Goal: Transaction & Acquisition: Purchase product/service

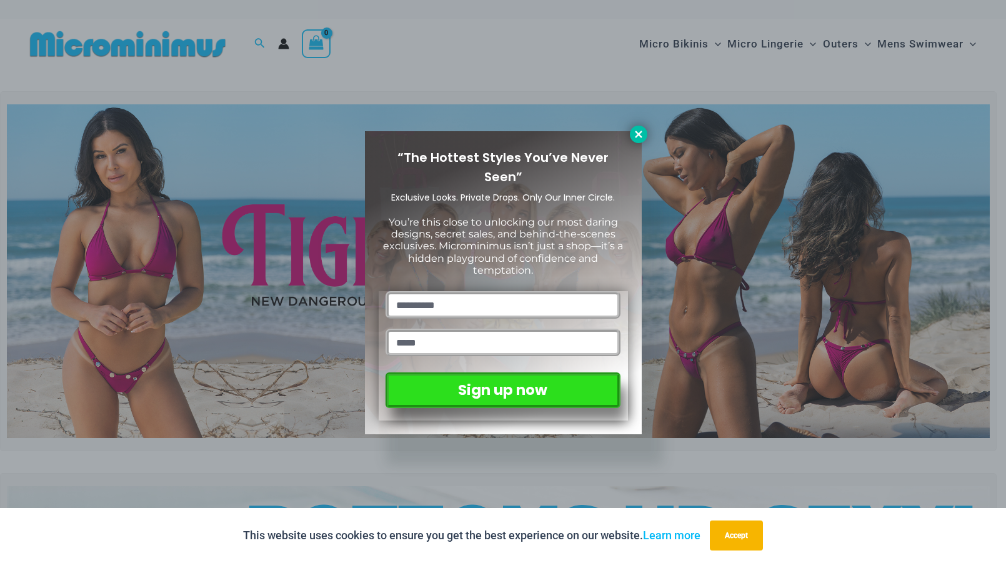
click at [633, 137] on icon at bounding box center [638, 134] width 11 height 11
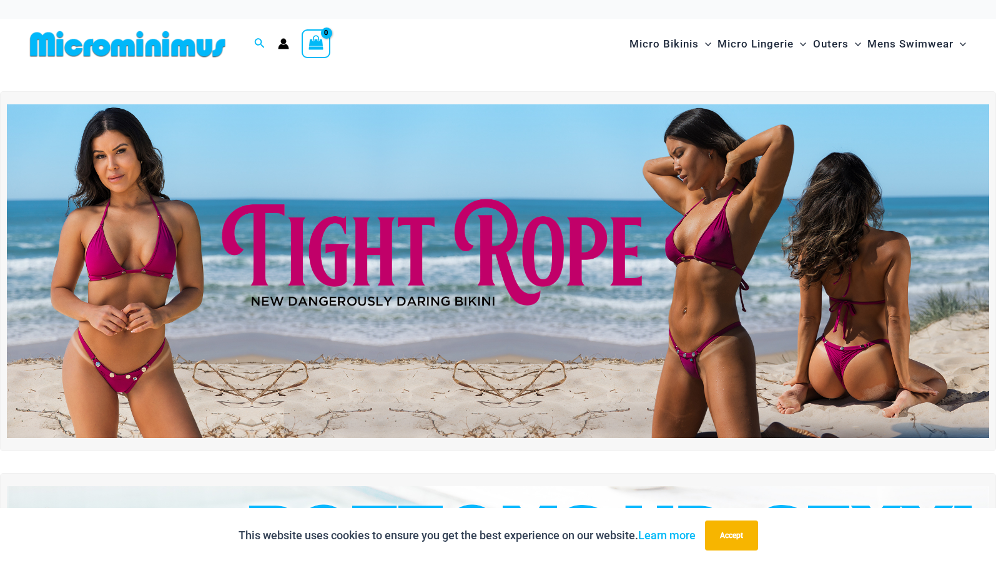
click at [704, 211] on img at bounding box center [498, 271] width 983 height 334
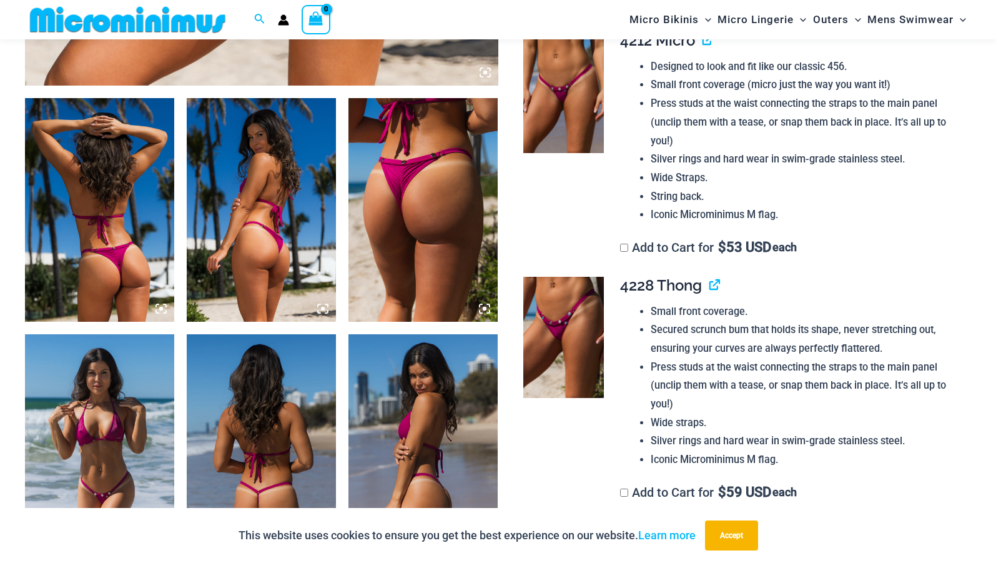
scroll to position [740, 0]
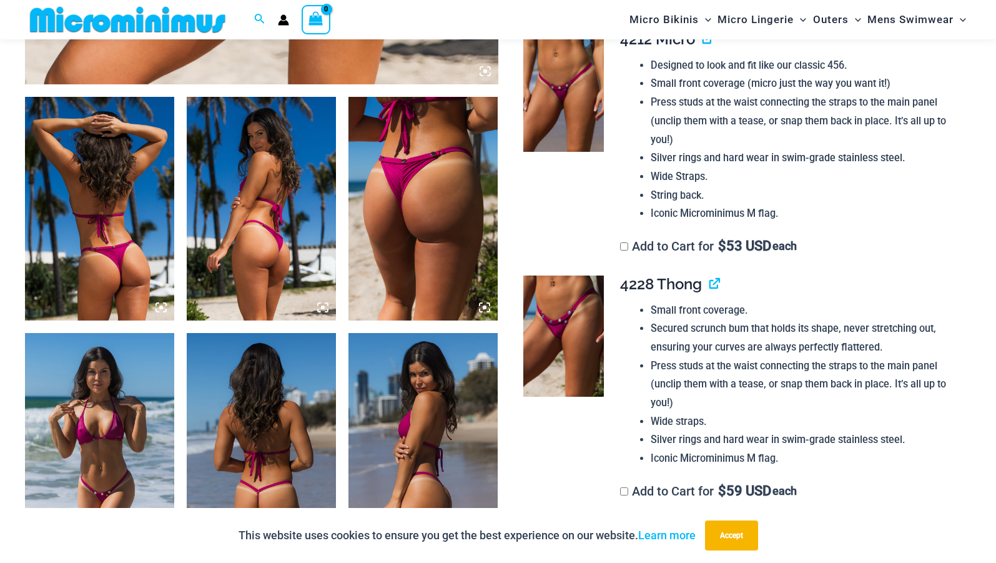
click at [593, 139] on img at bounding box center [564, 91] width 81 height 121
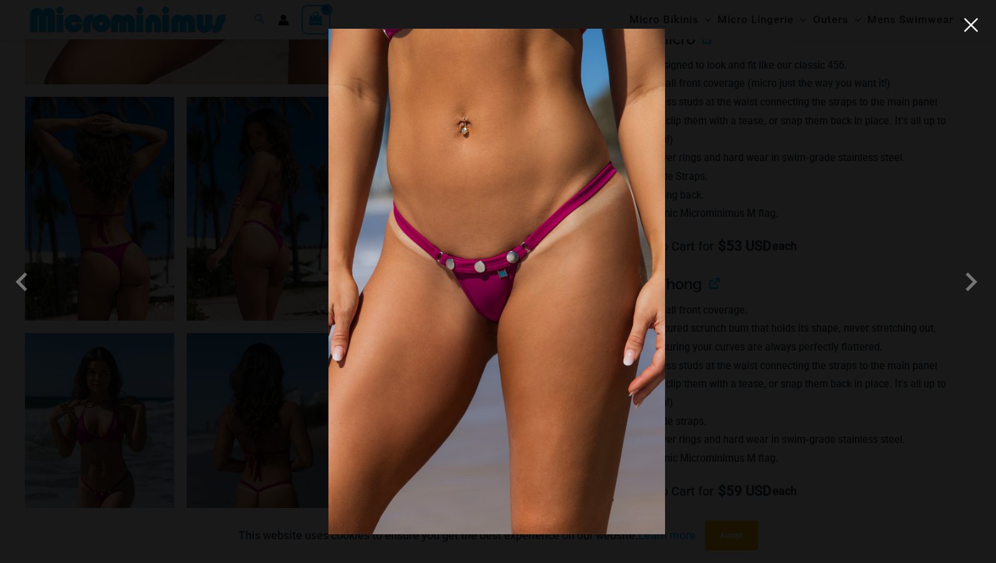
click at [971, 24] on button "Close" at bounding box center [971, 25] width 19 height 19
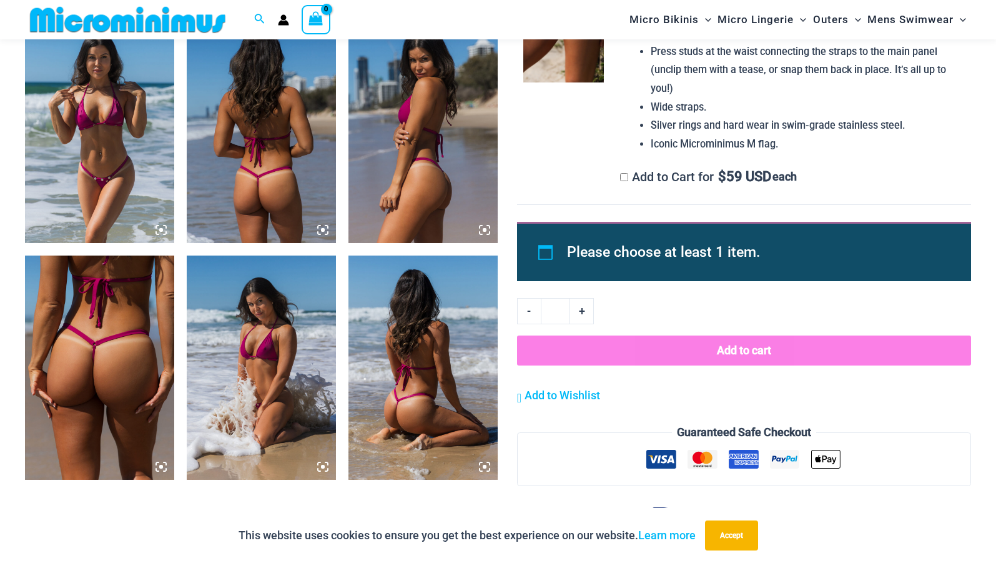
scroll to position [1053, 0]
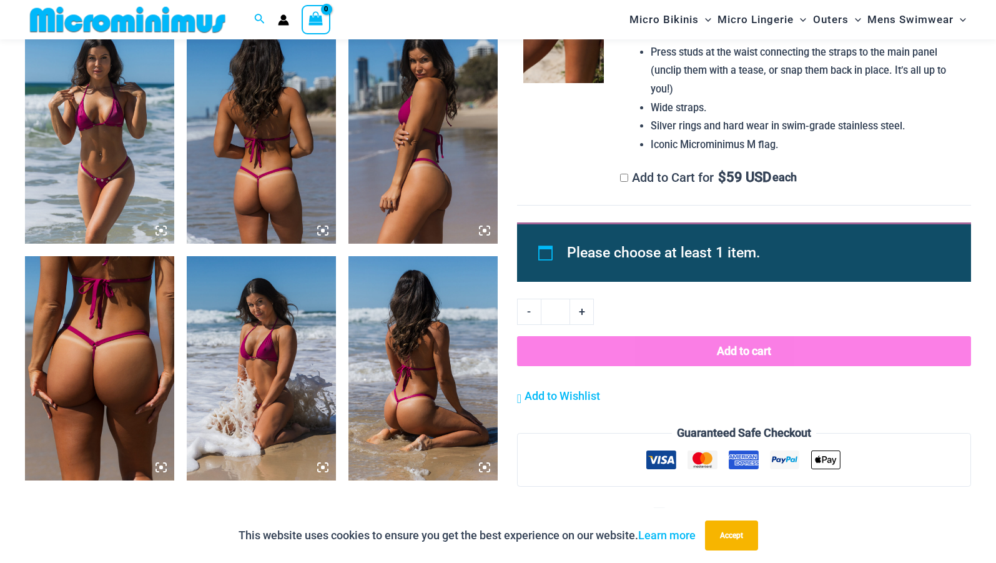
click at [232, 189] on img at bounding box center [261, 131] width 149 height 224
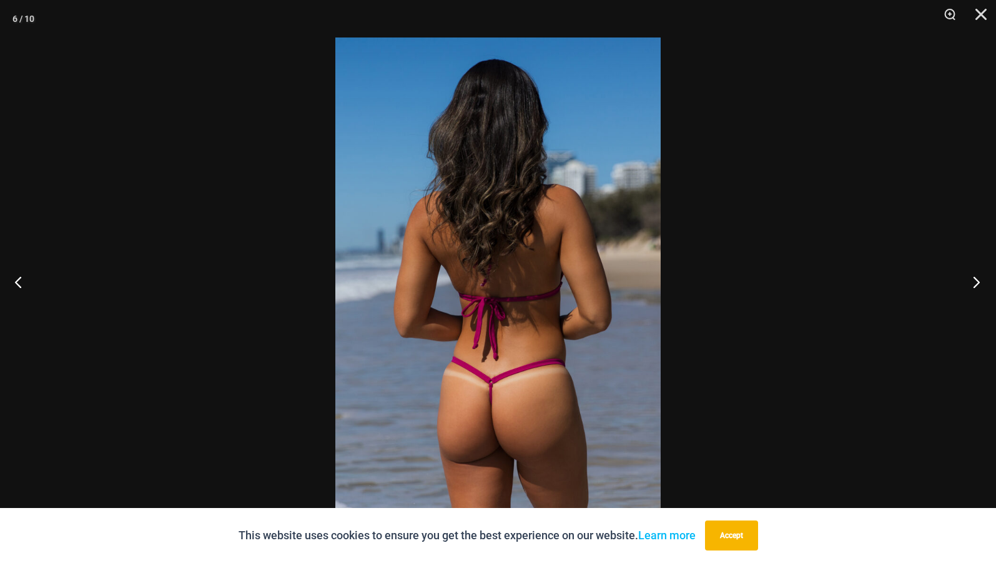
click at [976, 281] on button "Next" at bounding box center [973, 282] width 47 height 62
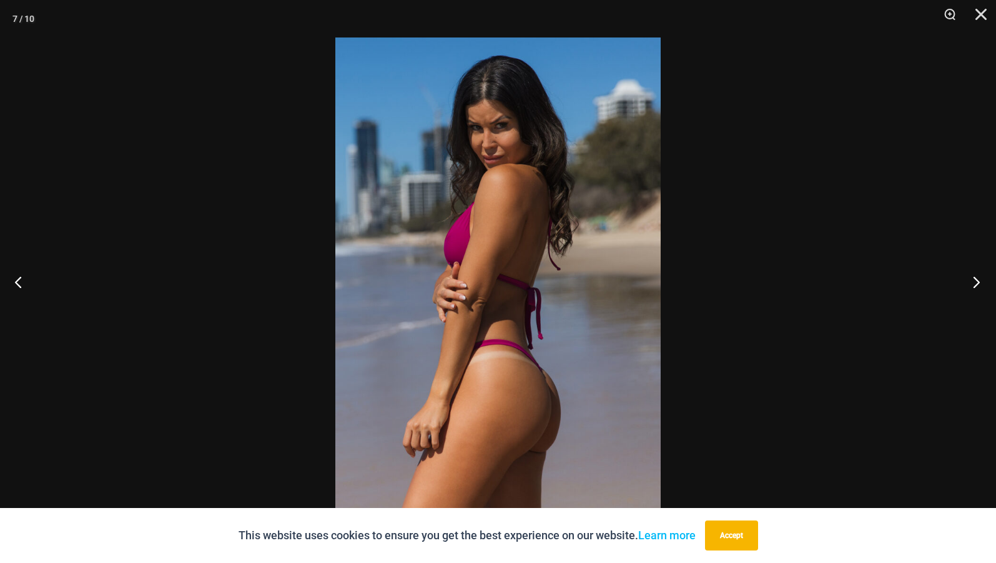
click at [976, 282] on button "Next" at bounding box center [973, 282] width 47 height 62
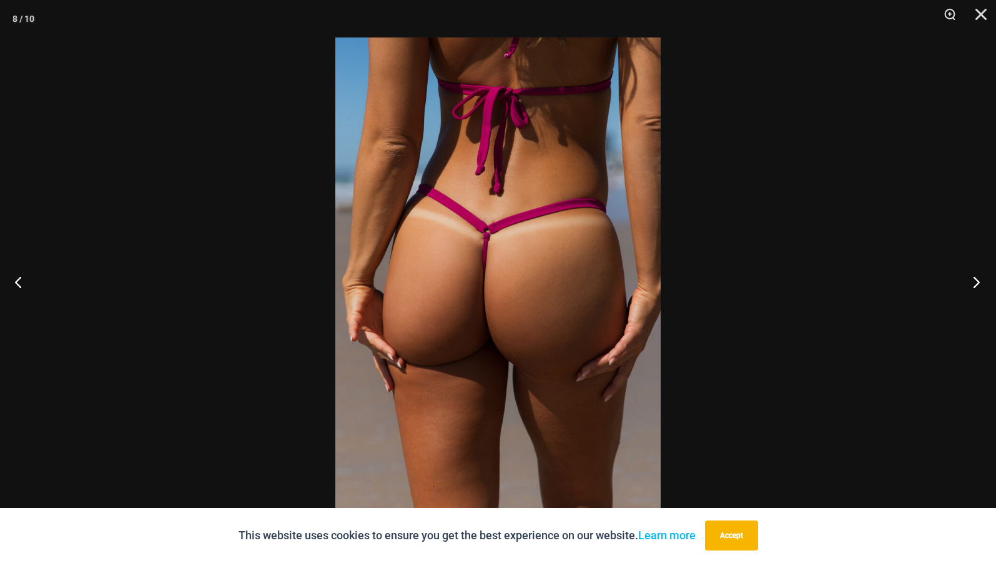
click at [976, 282] on button "Next" at bounding box center [973, 282] width 47 height 62
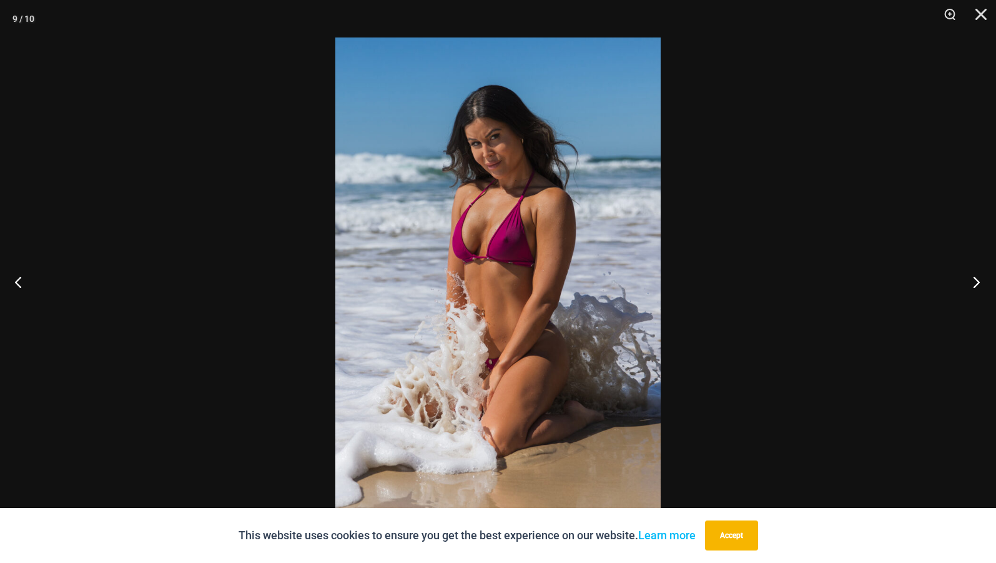
click at [976, 282] on button "Next" at bounding box center [973, 282] width 47 height 62
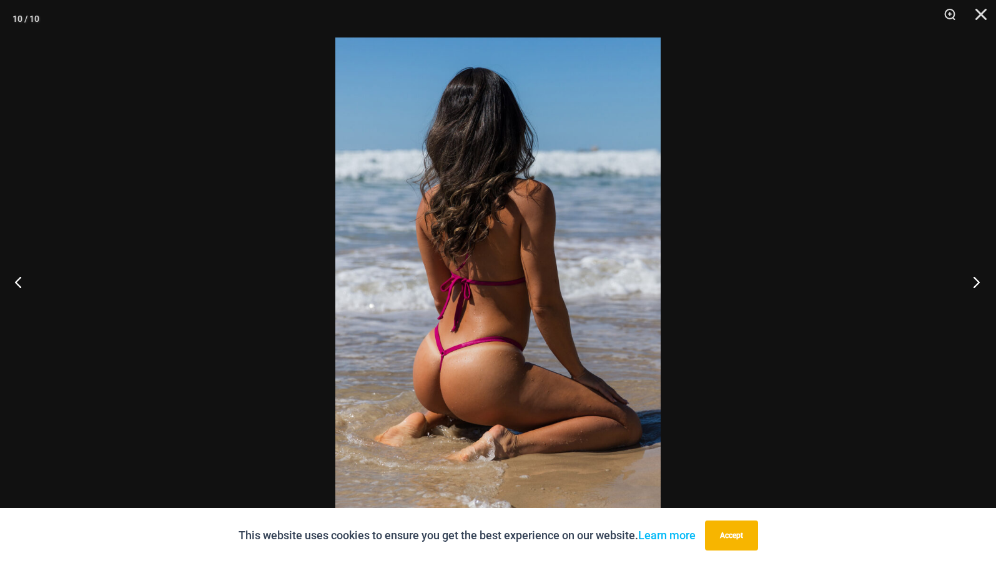
click at [976, 282] on button "Next" at bounding box center [973, 282] width 47 height 62
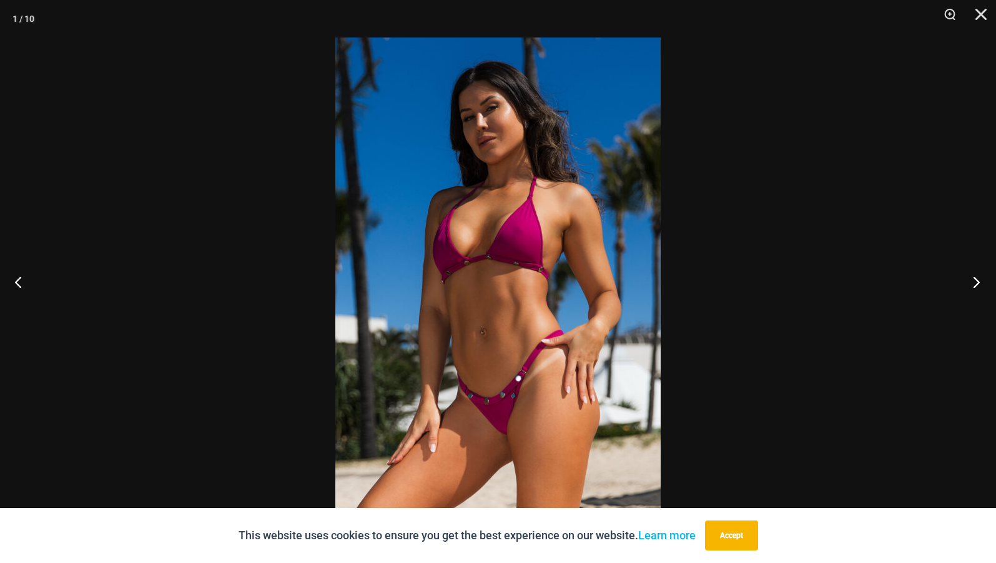
click at [976, 282] on button "Next" at bounding box center [973, 282] width 47 height 62
